Goal: Communication & Community: Answer question/provide support

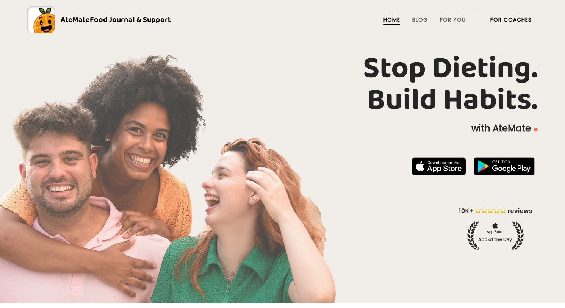
click at [510, 20] on link "For Coaches" at bounding box center [511, 20] width 41 height 6
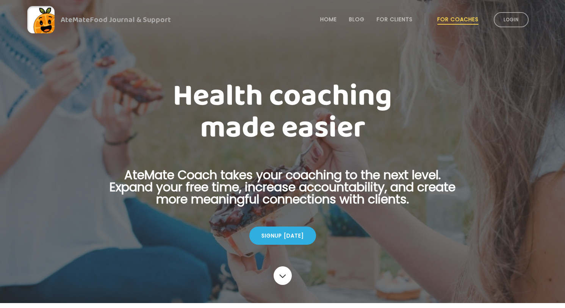
click at [510, 20] on link "Login" at bounding box center [511, 19] width 35 height 15
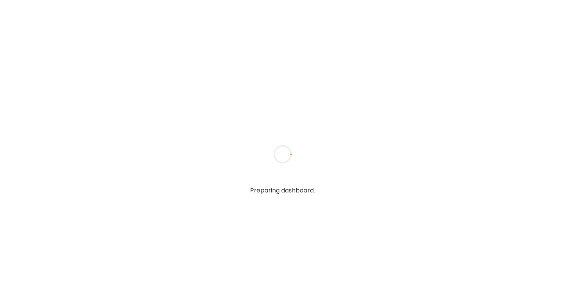
type textarea "**********"
type input "**********"
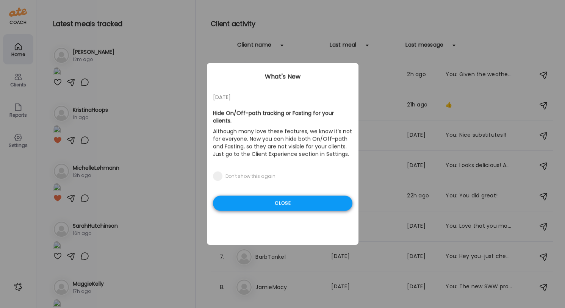
click at [306, 207] on div "Close" at bounding box center [283, 203] width 140 height 15
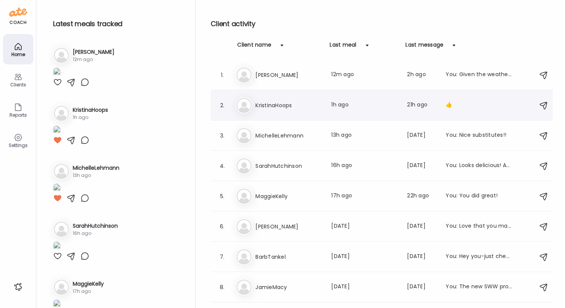
click at [416, 102] on div "Last message: 21h ago" at bounding box center [422, 105] width 30 height 9
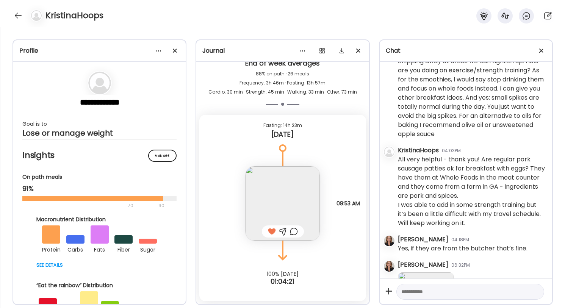
scroll to position [4724, 0]
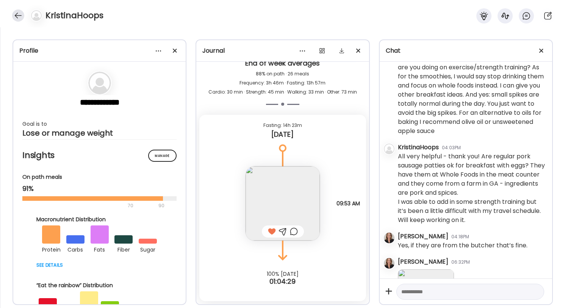
click at [17, 13] on div at bounding box center [18, 15] width 12 height 12
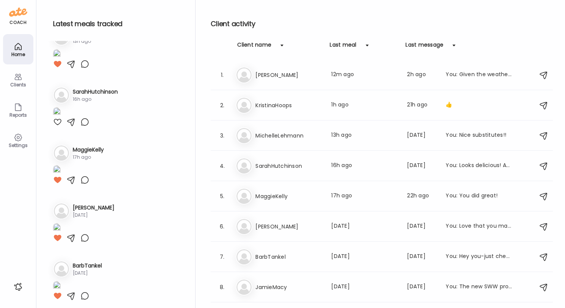
scroll to position [227, 0]
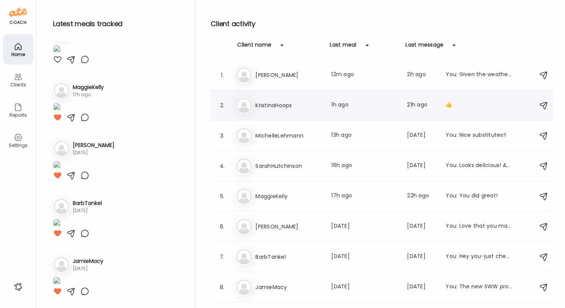
click at [274, 108] on h3 "KristinaHoops" at bounding box center [289, 105] width 67 height 9
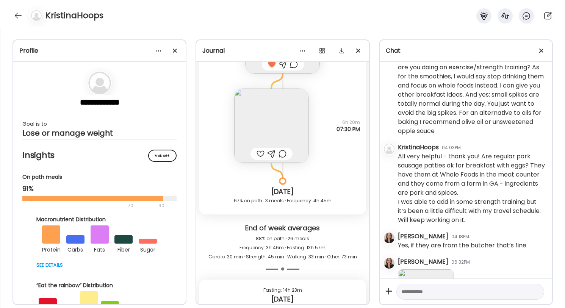
scroll to position [9222, 0]
click at [279, 137] on img at bounding box center [271, 127] width 74 height 74
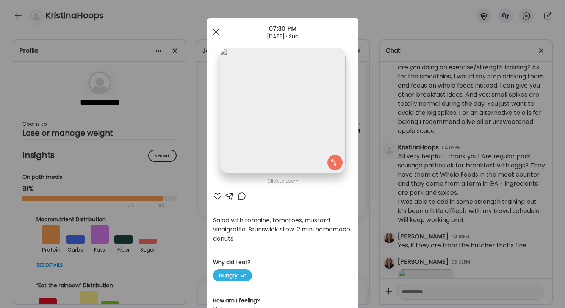
click at [216, 28] on div at bounding box center [216, 31] width 15 height 15
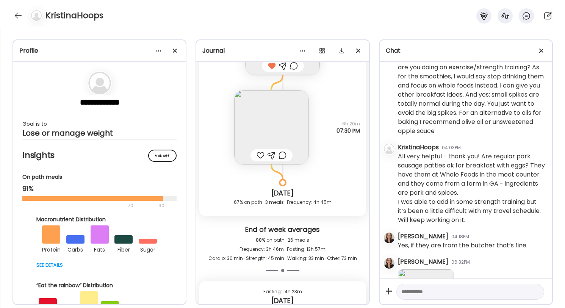
scroll to position [9070, 0]
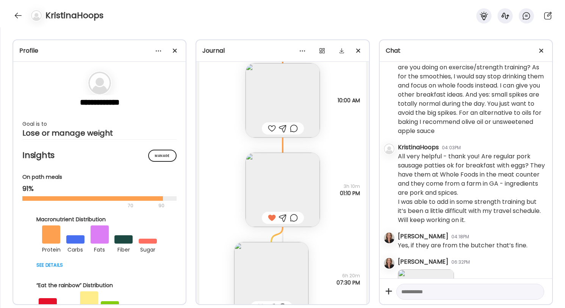
click at [290, 187] on img at bounding box center [283, 190] width 74 height 74
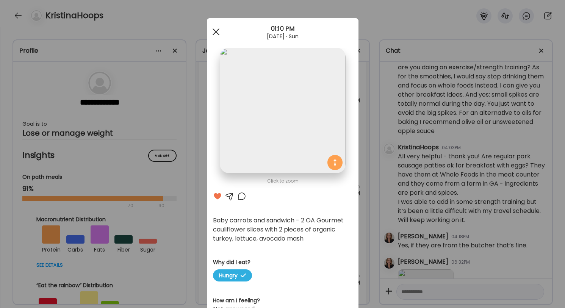
click at [216, 30] on div at bounding box center [216, 31] width 15 height 15
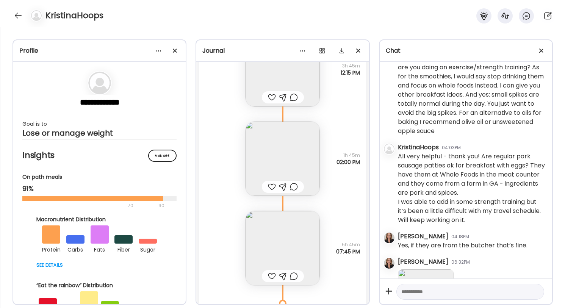
scroll to position [8317, 0]
